Goal: Task Accomplishment & Management: Complete application form

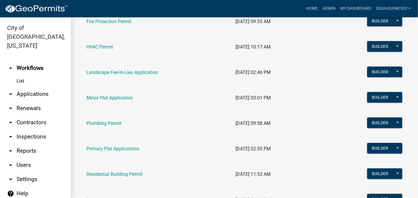
scroll to position [296, 0]
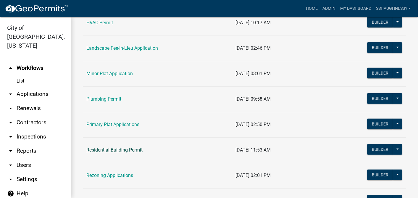
click at [129, 147] on link "Residential Building Permit" at bounding box center [114, 150] width 56 height 6
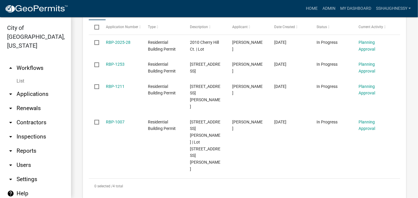
scroll to position [230, 0]
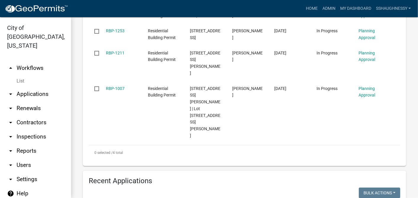
click at [30, 70] on link "arrow_drop_up Workflows" at bounding box center [35, 68] width 71 height 14
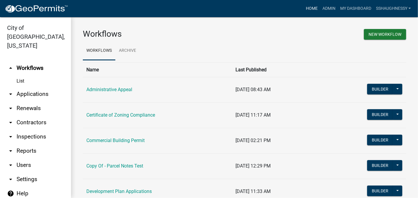
click at [309, 9] on link "Home" at bounding box center [311, 8] width 17 height 11
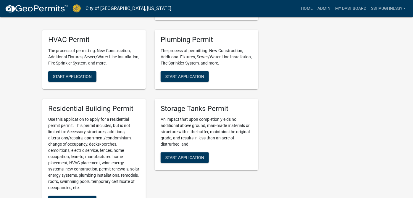
scroll to position [302, 0]
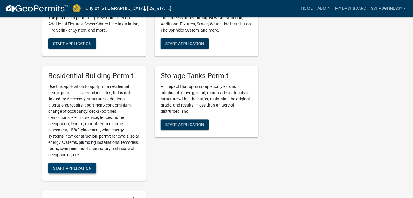
click at [83, 168] on span "Start Application" at bounding box center [72, 168] width 39 height 5
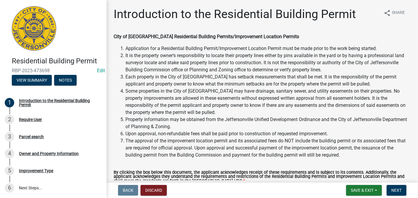
scroll to position [66, 0]
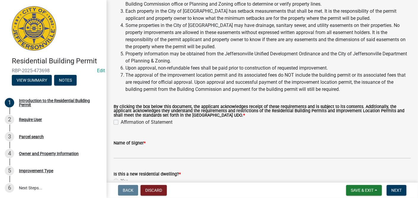
click at [117, 125] on div "Affirmation of Statement" at bounding box center [261, 122] width 297 height 7
click at [121, 122] on label "Affirmation of Statement" at bounding box center [147, 122] width 52 height 7
click at [121, 122] on input "Affirmation of Statement" at bounding box center [123, 121] width 4 height 4
checkbox input "true"
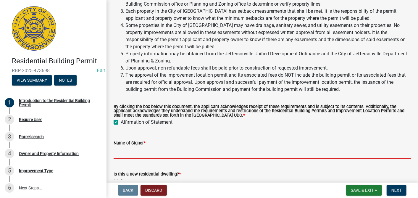
click at [174, 148] on input "Name of Signer *" at bounding box center [261, 152] width 297 height 12
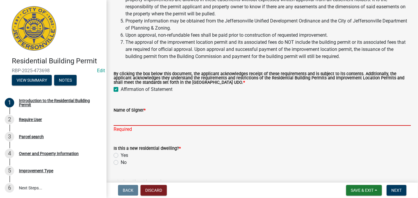
click at [148, 121] on input "Name of Signer *" at bounding box center [261, 119] width 297 height 12
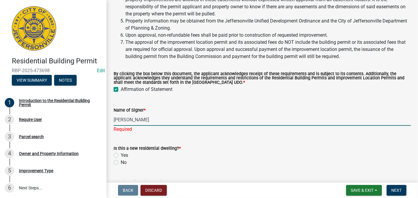
scroll to position [131, 0]
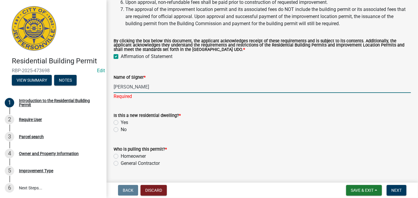
type input "Chand Pamidi"
click at [118, 129] on wm-data-entity-input "Is this a new residential dwelling? * Yes No" at bounding box center [261, 122] width 297 height 34
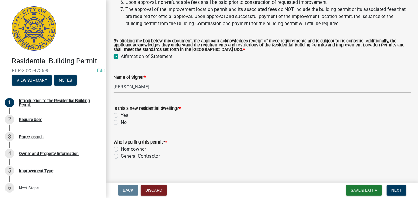
click at [121, 122] on label "No" at bounding box center [124, 122] width 6 height 7
click at [121, 122] on input "No" at bounding box center [123, 121] width 4 height 4
radio input "true"
click at [121, 148] on label "Homeowner" at bounding box center [133, 148] width 25 height 7
click at [121, 148] on input "Homeowner" at bounding box center [123, 147] width 4 height 4
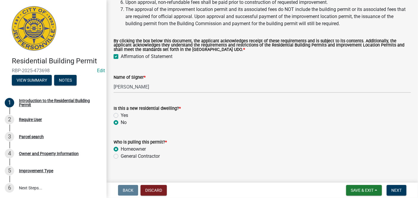
radio input "true"
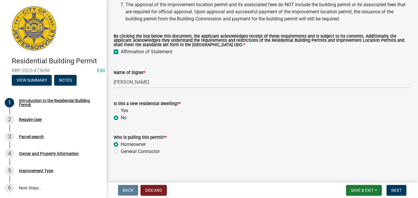
scroll to position [139, 0]
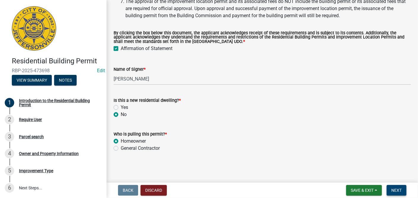
click at [392, 189] on span "Next" at bounding box center [396, 190] width 10 height 5
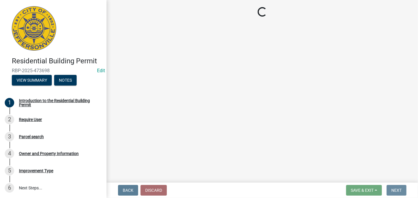
scroll to position [0, 0]
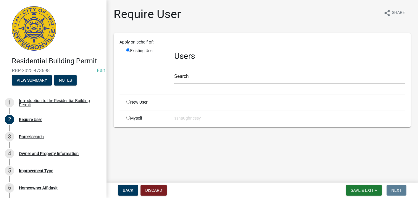
click at [127, 103] on input "radio" at bounding box center [128, 102] width 4 height 4
radio input "true"
radio input "false"
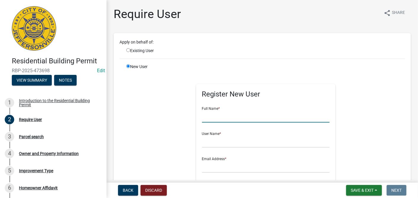
click at [227, 120] on input "text" at bounding box center [265, 116] width 127 height 12
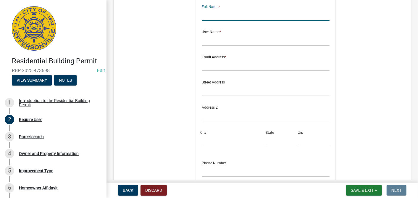
scroll to position [69, 0]
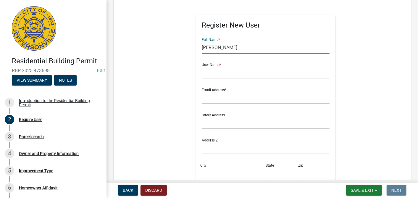
type input "Chand Pamidi"
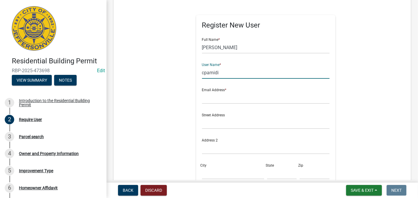
type input "cpamidi"
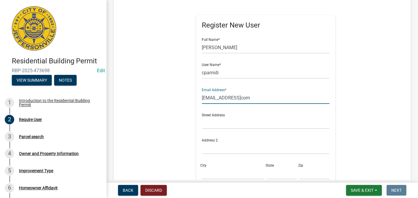
type input "chandpamidi@gmailcom"
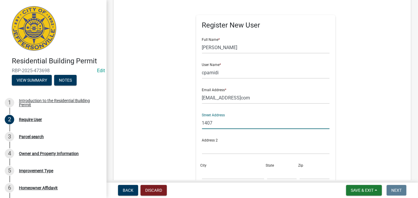
type input "1407"
click at [242, 95] on input "chandpamidi@gmailcom" at bounding box center [265, 98] width 127 height 12
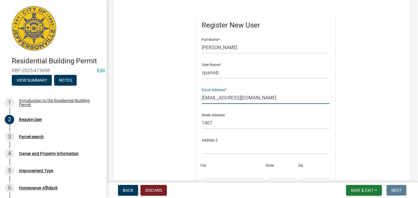
type input "chandpamidi@gmail.com"
click at [264, 123] on input "1407" at bounding box center [265, 123] width 127 height 12
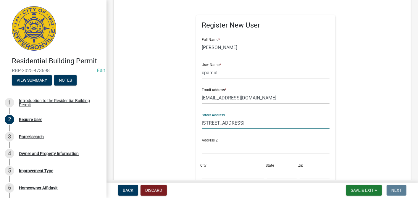
type input "1409 Nina Road"
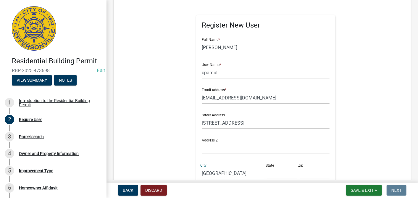
type input "Jeffersonville"
type input "IN"
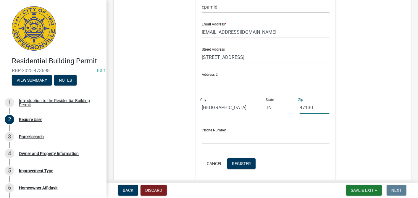
scroll to position [167, 0]
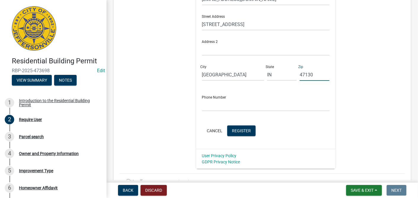
type input "47130"
click at [204, 108] on input "text" at bounding box center [265, 105] width 127 height 12
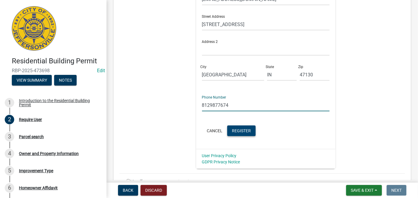
type input "8129877674"
click at [241, 126] on button "Register" at bounding box center [241, 130] width 28 height 11
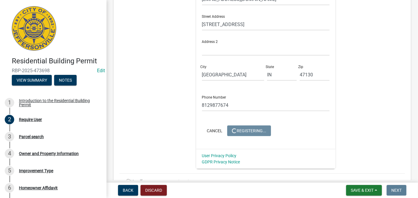
scroll to position [0, 0]
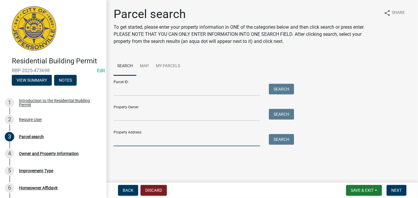
click at [186, 140] on input "Property Address:" at bounding box center [186, 140] width 146 height 12
type input "1409 nina"
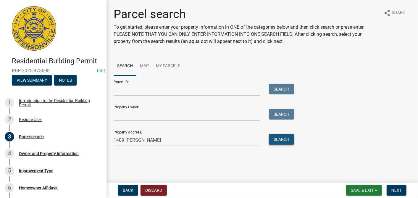
click at [280, 139] on button "Search" at bounding box center [281, 139] width 25 height 11
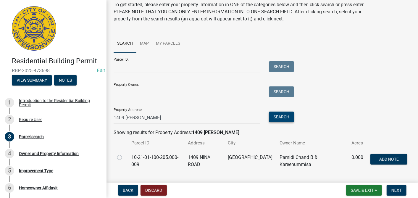
scroll to position [37, 0]
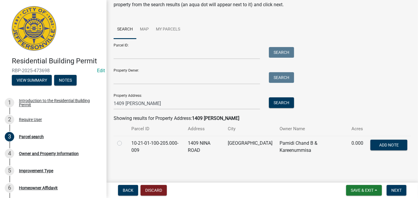
click at [124, 139] on label at bounding box center [124, 139] width 0 height 0
click at [124, 142] on input "radio" at bounding box center [126, 141] width 4 height 4
radio input "true"
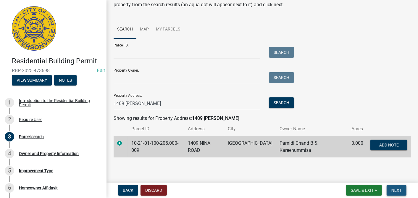
click at [390, 190] on button "Next" at bounding box center [396, 190] width 20 height 11
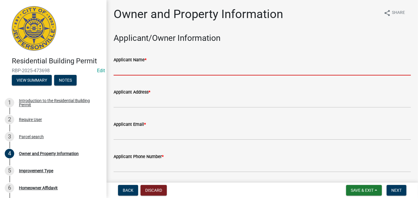
click at [195, 71] on input "Applicant Name *" at bounding box center [261, 69] width 297 height 12
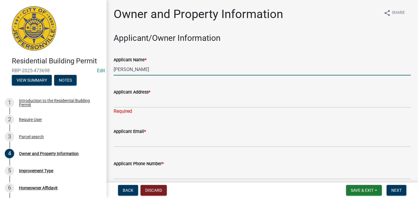
click at [195, 71] on input "Chand Pamini" at bounding box center [261, 69] width 297 height 12
type input "Chand Pamidi"
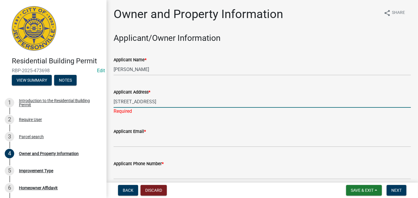
type input "1409 Nina Road"
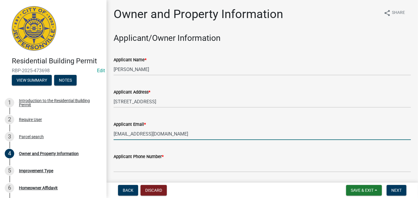
type input "chandpamidi@gmail.com"
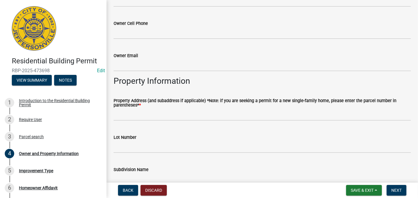
scroll to position [262, 0]
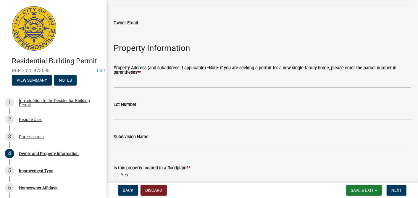
type input "8129877674"
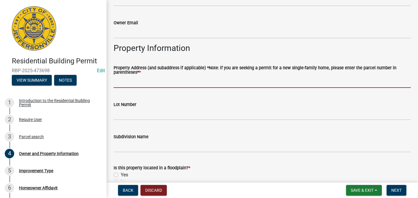
click at [145, 77] on input "Property Address (and subaddress if applicable) *Note: if you are seeking a per…" at bounding box center [261, 82] width 297 height 12
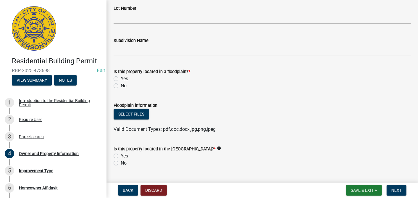
scroll to position [361, 0]
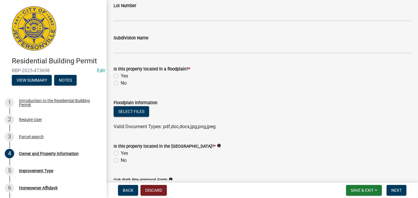
type input "1409 Nina Road"
click at [121, 82] on label "No" at bounding box center [124, 82] width 6 height 7
click at [121, 82] on input "No" at bounding box center [123, 81] width 4 height 4
radio input "true"
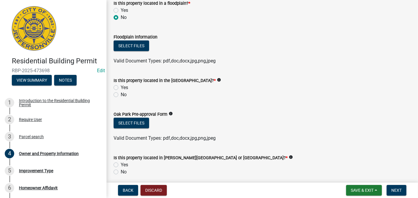
click at [121, 94] on label "No" at bounding box center [124, 94] width 6 height 7
click at [121, 94] on input "No" at bounding box center [123, 93] width 4 height 4
radio input "true"
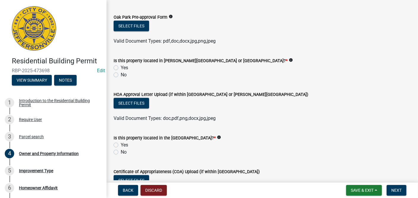
scroll to position [525, 0]
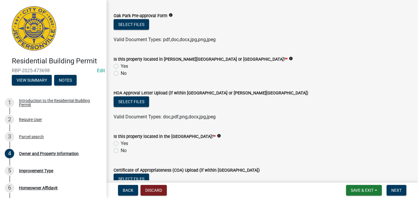
click at [113, 71] on div "Is this property located in Ellingsworth Common or Wolf Run Park? * info Yes No" at bounding box center [262, 62] width 306 height 28
click at [121, 74] on label "No" at bounding box center [124, 73] width 6 height 7
click at [121, 74] on input "No" at bounding box center [123, 72] width 4 height 4
radio input "true"
click at [121, 151] on label "No" at bounding box center [124, 150] width 6 height 7
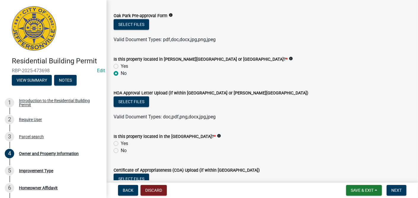
click at [121, 151] on input "No" at bounding box center [123, 149] width 4 height 4
radio input "true"
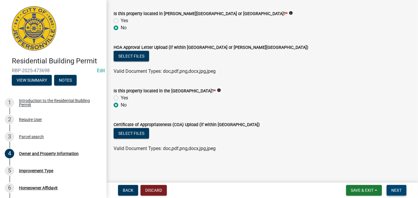
click at [395, 191] on span "Next" at bounding box center [396, 190] width 10 height 5
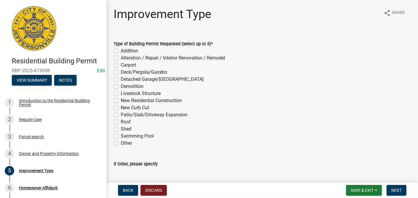
click at [121, 66] on label "Carport" at bounding box center [128, 64] width 15 height 7
click at [121, 65] on input "Carport" at bounding box center [123, 63] width 4 height 4
checkbox input "true"
checkbox input "false"
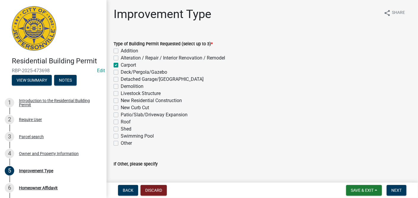
checkbox input "true"
checkbox input "false"
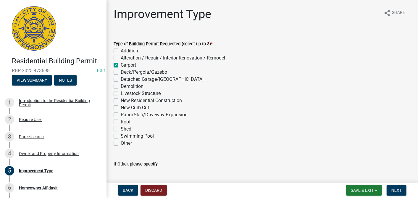
checkbox input "false"
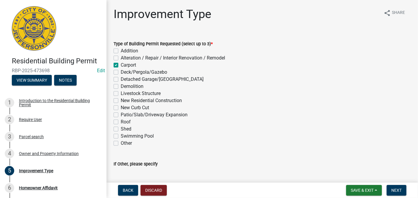
checkbox input "false"
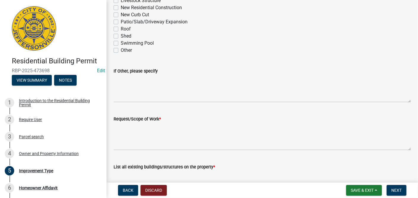
scroll to position [123, 0]
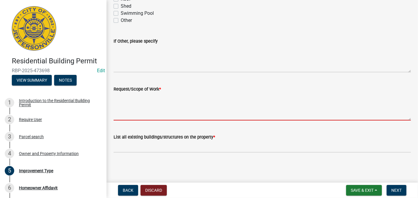
click at [199, 106] on textarea "Request/Scope of Work *" at bounding box center [261, 107] width 297 height 28
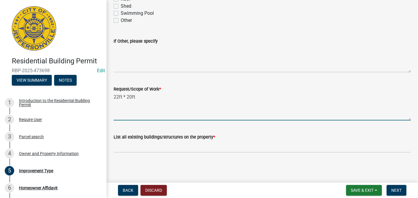
type textarea "22ft * 20ft"
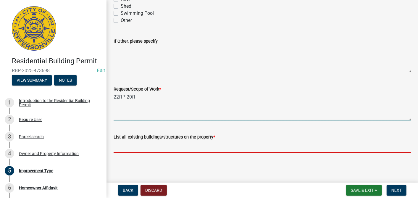
click at [231, 148] on input "List all existing buildings/structures on the property *" at bounding box center [261, 146] width 297 height 12
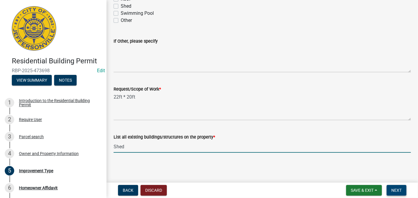
type input "Shed"
click at [402, 193] on button "Next" at bounding box center [396, 190] width 20 height 11
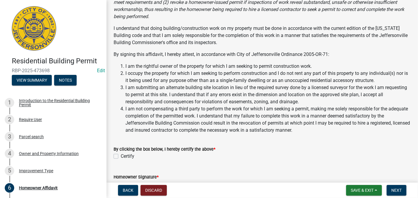
scroll to position [203, 0]
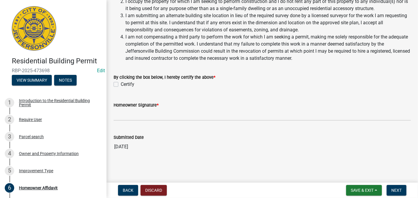
click at [121, 85] on label "Certify" at bounding box center [128, 84] width 14 height 7
click at [121, 85] on input "Certify" at bounding box center [123, 83] width 4 height 4
checkbox input "true"
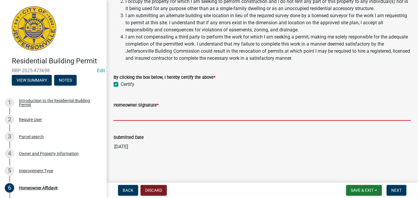
click at [138, 117] on input "Homeowner Signature *" at bounding box center [261, 114] width 297 height 12
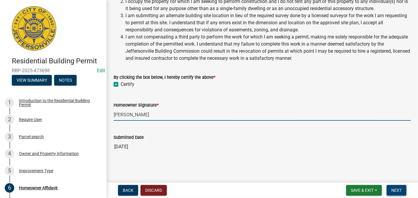
type input "Chand Pamidi"
click at [395, 189] on span "Next" at bounding box center [396, 190] width 10 height 5
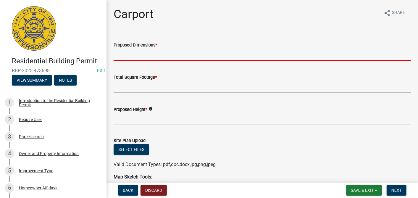
click at [183, 53] on input "Proposed Dimensions *" at bounding box center [261, 54] width 297 height 12
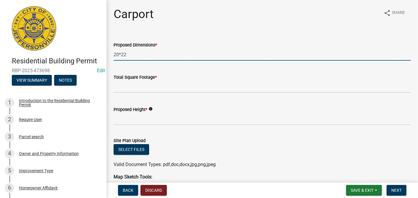
type input "20*22"
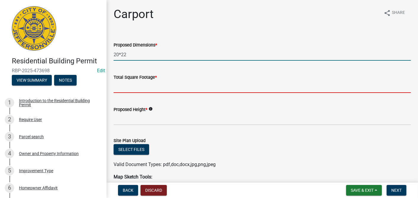
click at [179, 85] on input "Total Square Footage *" at bounding box center [261, 87] width 297 height 12
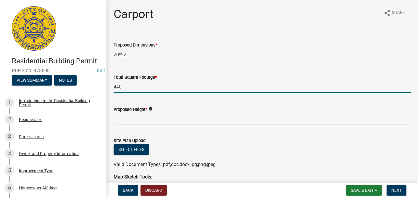
type input "440"
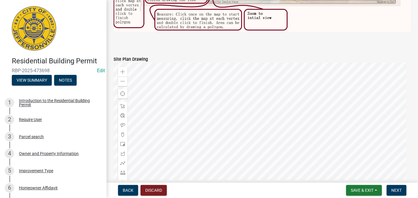
scroll to position [328, 0]
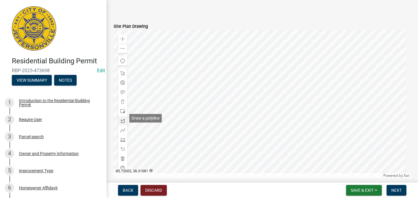
type input "10ft"
click at [122, 118] on span at bounding box center [122, 120] width 5 height 5
click at [239, 114] on div at bounding box center [261, 104] width 297 height 148
click at [233, 103] on div at bounding box center [261, 104] width 297 height 148
click at [248, 94] on div at bounding box center [261, 104] width 297 height 148
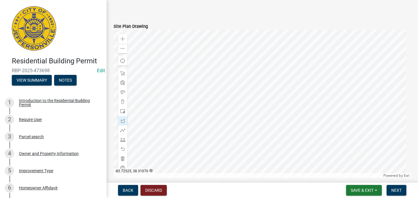
click at [255, 104] on div at bounding box center [261, 104] width 297 height 148
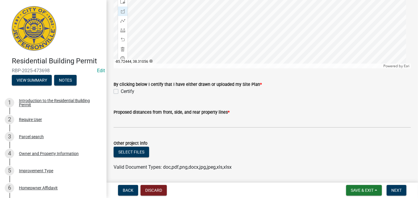
scroll to position [449, 0]
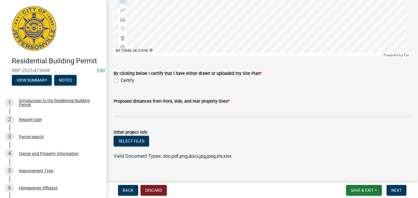
click at [121, 79] on label "Certify" at bounding box center [128, 80] width 14 height 7
click at [121, 79] on input "Certify" at bounding box center [123, 79] width 4 height 4
checkbox input "true"
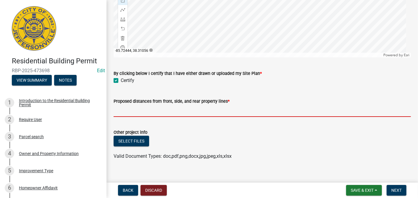
click at [132, 107] on input "Proposed distances from front, side, and rear property lines *" at bounding box center [261, 111] width 297 height 12
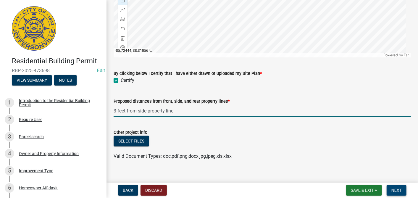
type input "3 feet from side property line"
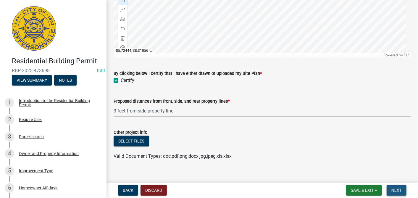
click at [394, 193] on button "Next" at bounding box center [396, 190] width 20 height 11
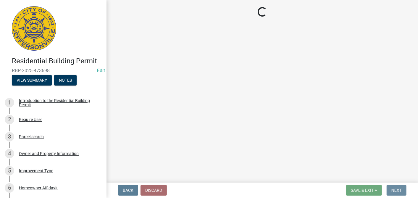
scroll to position [0, 0]
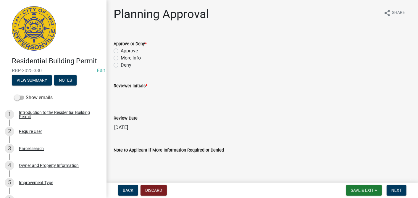
click at [121, 52] on label "Approve" at bounding box center [129, 50] width 17 height 7
click at [121, 51] on input "Approve" at bounding box center [123, 49] width 4 height 4
radio input "true"
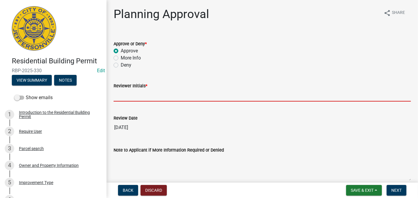
click at [137, 92] on input "Reviewer Initials *" at bounding box center [261, 95] width 297 height 12
type input "STS"
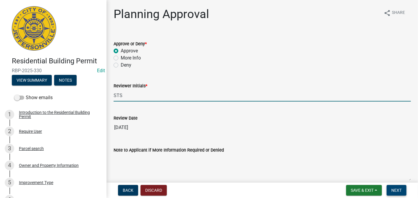
click at [391, 188] on button "Next" at bounding box center [396, 190] width 20 height 11
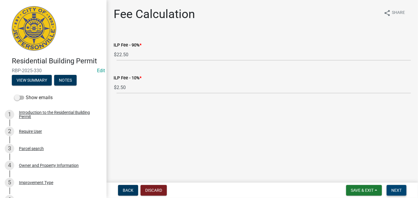
click at [393, 187] on button "Next" at bounding box center [396, 190] width 20 height 11
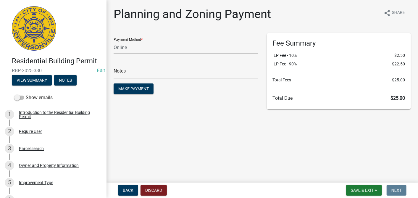
click at [153, 48] on select "Credit Card POS Check Cash Online" at bounding box center [185, 47] width 144 height 12
select select "2: 1"
click at [113, 41] on select "Credit Card POS Check Cash Online" at bounding box center [185, 47] width 144 height 12
click at [129, 85] on button "Make Payment" at bounding box center [133, 88] width 40 height 11
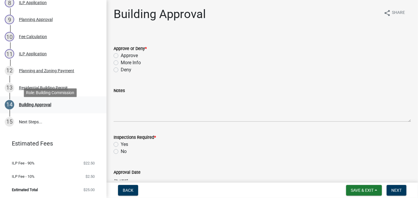
scroll to position [231, 0]
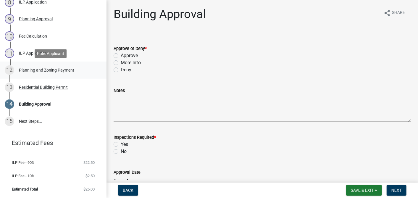
click at [70, 70] on div "Planning and Zoning Payment" at bounding box center [46, 70] width 55 height 4
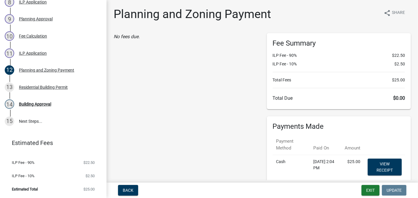
scroll to position [47, 0]
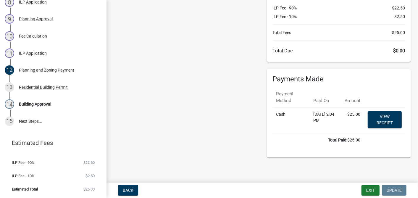
click at [397, 108] on td "View receipt" at bounding box center [384, 121] width 41 height 26
click at [392, 113] on link "View receipt" at bounding box center [384, 119] width 34 height 17
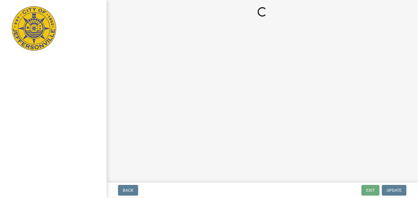
select select "3: 3"
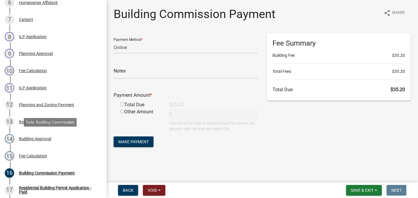
scroll to position [230, 0]
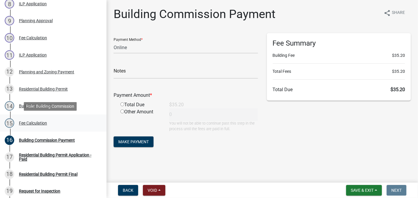
click at [25, 121] on div "Fee Calculation" at bounding box center [33, 123] width 28 height 4
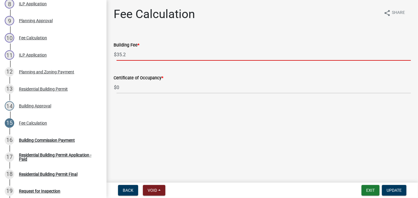
drag, startPoint x: 141, startPoint y: 57, endPoint x: 114, endPoint y: 60, distance: 27.4
click at [114, 60] on div "$ 35.2" at bounding box center [261, 54] width 297 height 12
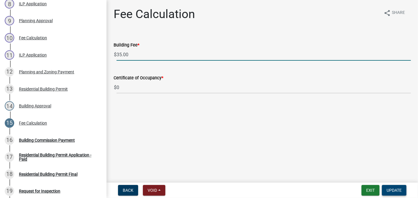
type input "35.00"
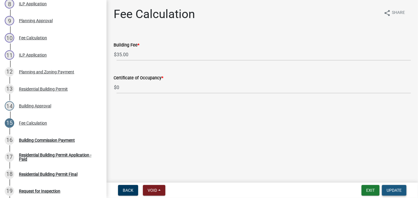
click at [388, 186] on button "Update" at bounding box center [394, 190] width 25 height 11
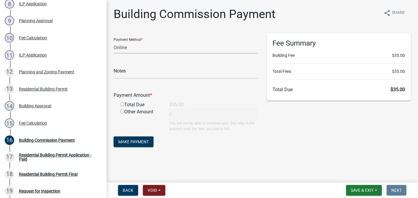
click at [144, 51] on select "Credit Card POS Check Cash Online" at bounding box center [185, 47] width 144 height 12
select select "2: 1"
click at [113, 41] on select "Credit Card POS Check Cash Online" at bounding box center [185, 47] width 144 height 12
click at [123, 104] on input "radio" at bounding box center [122, 104] width 4 height 4
radio input "true"
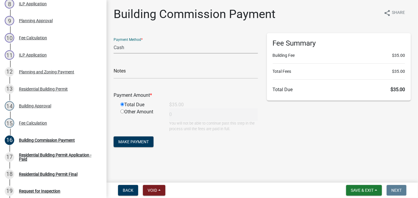
type input "35"
click at [133, 139] on button "Make Payment" at bounding box center [133, 141] width 40 height 11
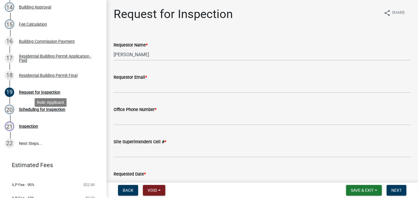
scroll to position [262, 0]
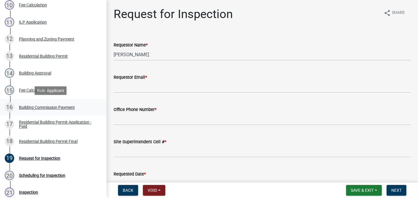
click at [40, 106] on div "Building Commission Payment" at bounding box center [47, 107] width 56 height 4
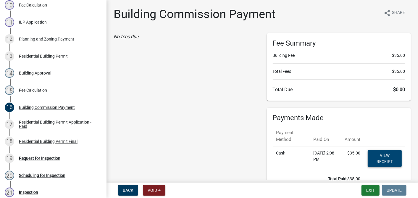
click at [377, 155] on link "View receipt" at bounding box center [384, 158] width 34 height 17
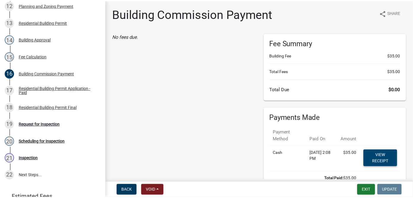
scroll to position [296, 0]
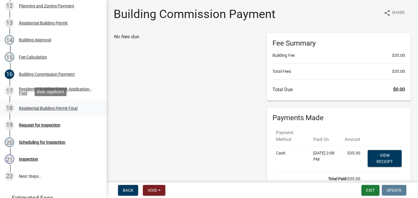
click at [45, 106] on div "Residential Building Permit Final" at bounding box center [48, 108] width 59 height 4
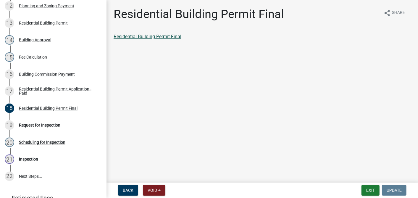
click at [143, 36] on link "Residential Building Permit Final" at bounding box center [147, 37] width 68 height 6
click at [371, 189] on button "Exit" at bounding box center [370, 190] width 18 height 11
